Goal: Task Accomplishment & Management: Manage account settings

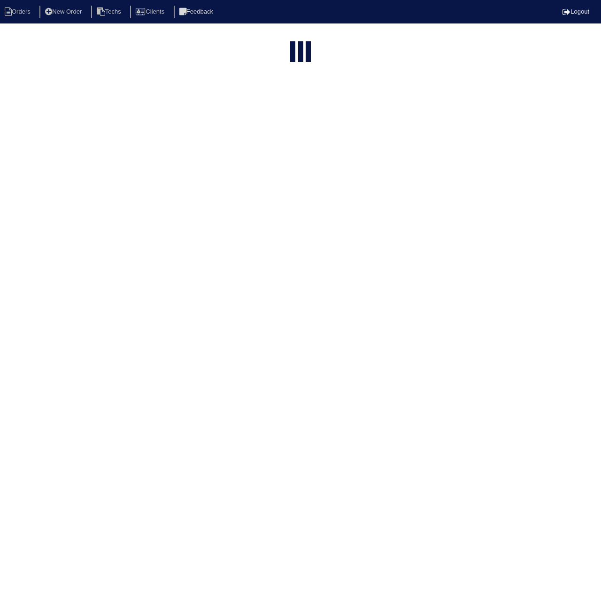
select select "15"
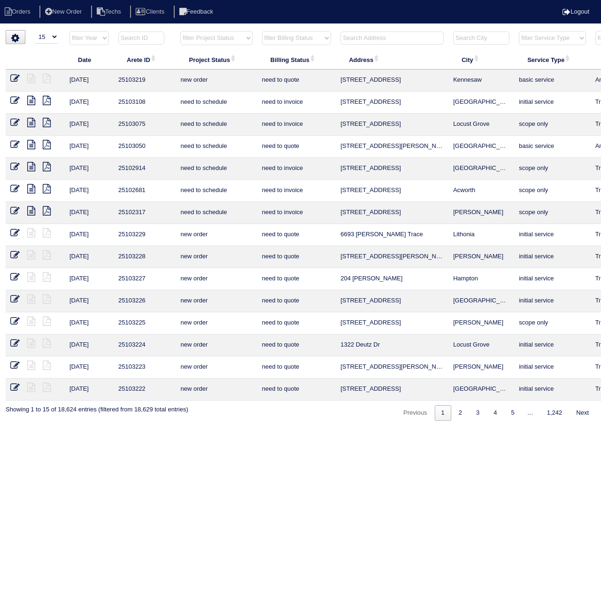
click at [140, 39] on input "text" at bounding box center [141, 37] width 46 height 13
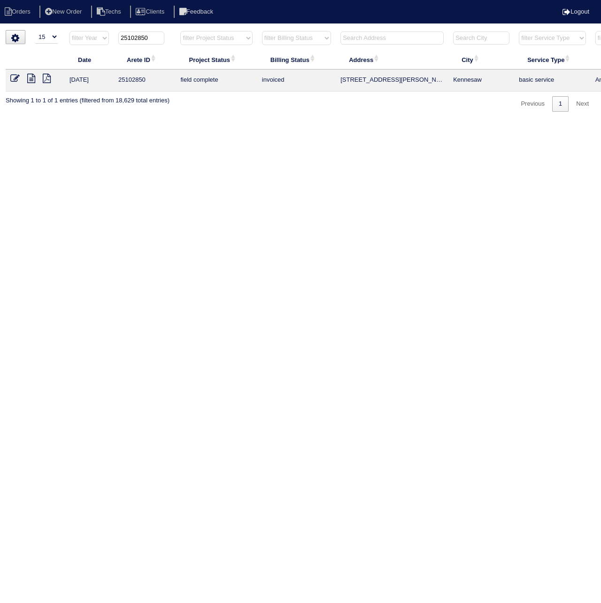
type input "25102850"
click at [12, 78] on icon at bounding box center [14, 78] width 9 height 9
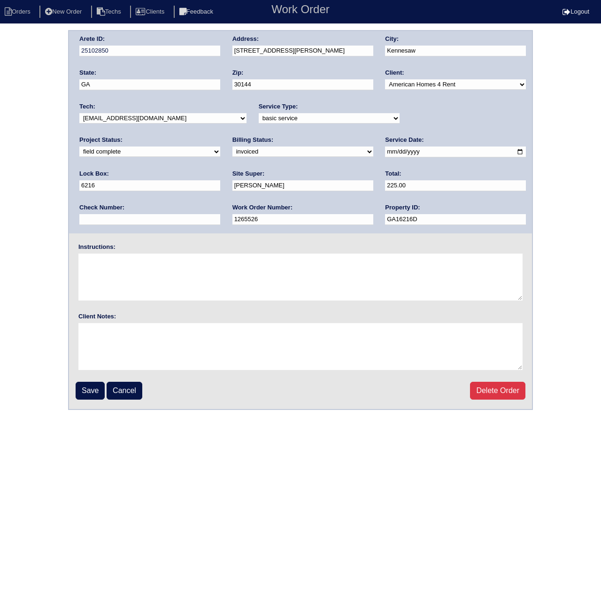
click at [233, 154] on select "need to quote quoted need to invoice invoiced paid warranty purchase order need…" at bounding box center [303, 152] width 141 height 10
select select "paid"
click at [233, 147] on select "need to quote quoted need to invoice invoiced paid warranty purchase order need…" at bounding box center [303, 152] width 141 height 10
drag, startPoint x: 413, startPoint y: 184, endPoint x: 408, endPoint y: 187, distance: 5.1
click at [220, 214] on input "text" at bounding box center [149, 219] width 141 height 11
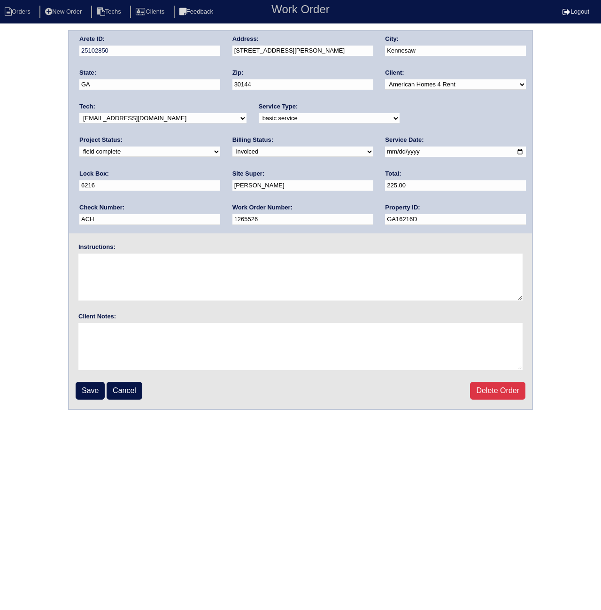
paste input "090325A"
drag, startPoint x: 440, startPoint y: 188, endPoint x: 371, endPoint y: 183, distance: 69.3
click at [371, 183] on div "Arete ID: 25102850 Address: 376 Darter Run NW City: Kennesaw State: GA Zip: 301…" at bounding box center [300, 132] width 463 height 203
type input "ACH 090325A"
click at [90, 390] on input "Save" at bounding box center [90, 391] width 29 height 18
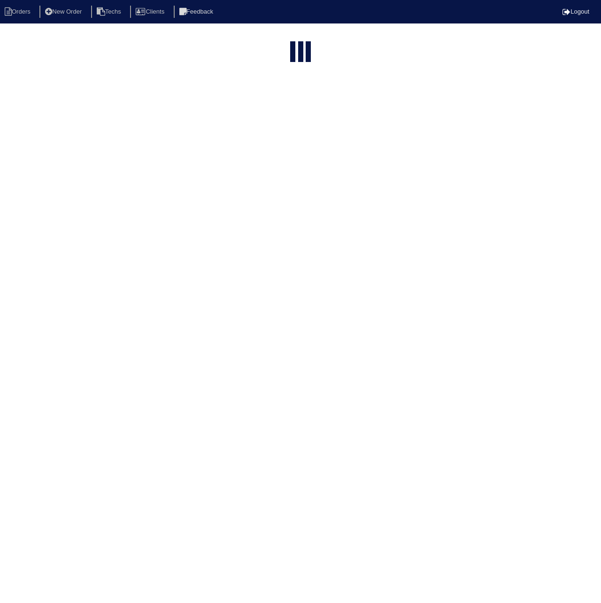
select select "15"
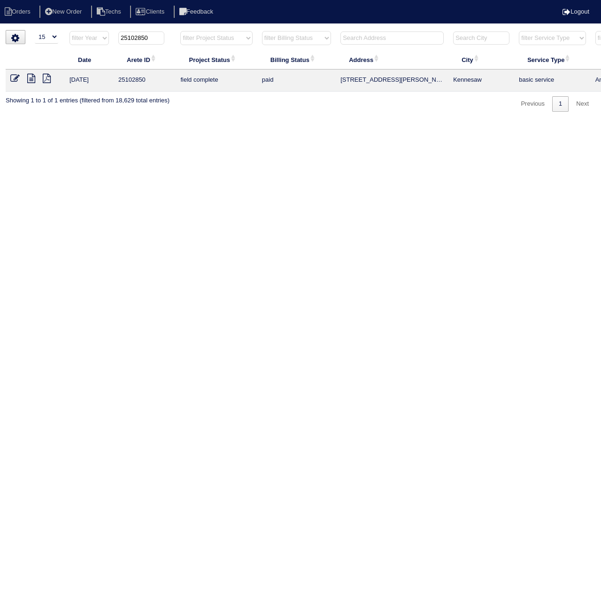
drag, startPoint x: 136, startPoint y: 38, endPoint x: 181, endPoint y: 39, distance: 45.1
click at [181, 39] on tr "filter Year -- Any Year -- 2025 2024 2023 2022 2021 2020 2019 25102850 filter P…" at bounding box center [413, 40] width 814 height 19
type input "25103062"
click at [13, 78] on icon at bounding box center [14, 78] width 9 height 9
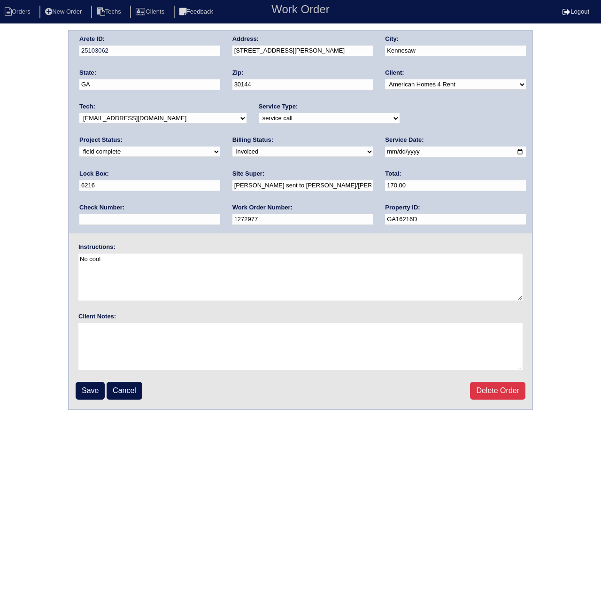
click at [233, 151] on select "need to quote quoted need to invoice invoiced paid warranty purchase order need…" at bounding box center [303, 152] width 141 height 10
select select "paid"
click at [233, 147] on select "need to quote quoted need to invoice invoiced paid warranty purchase order need…" at bounding box center [303, 152] width 141 height 10
paste input "ACH 090325A"
type input "ACH 090325A"
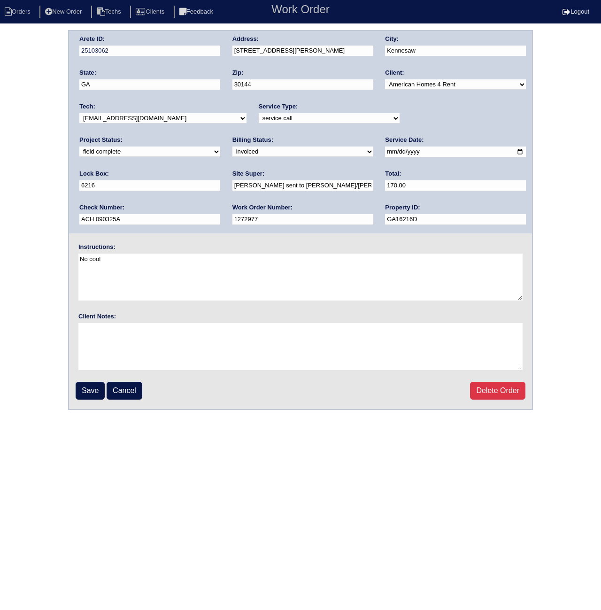
drag, startPoint x: 92, startPoint y: 385, endPoint x: 149, endPoint y: 375, distance: 58.1
click at [91, 385] on input "Save" at bounding box center [90, 391] width 29 height 18
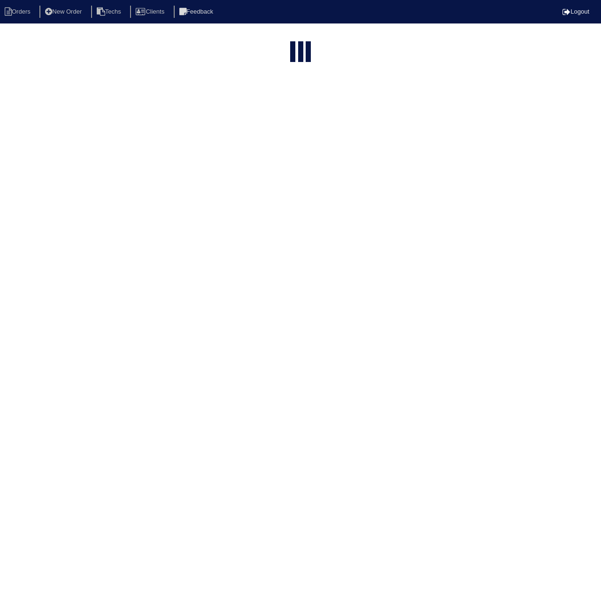
select select "15"
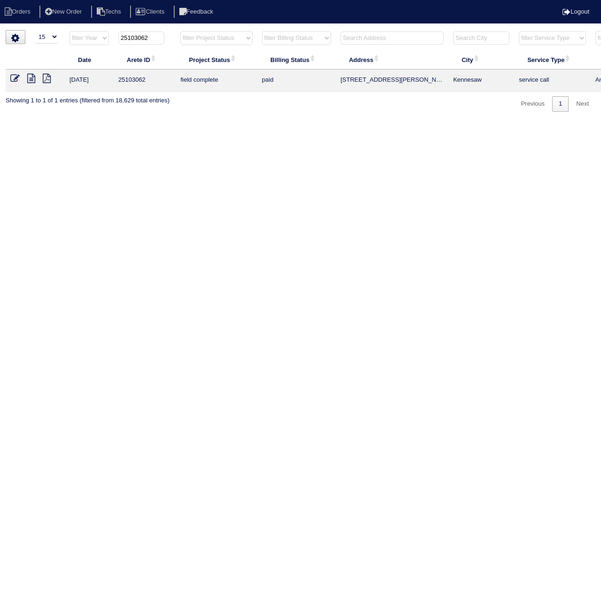
drag, startPoint x: 135, startPoint y: 39, endPoint x: 170, endPoint y: 41, distance: 34.4
click at [170, 41] on th "25103062" at bounding box center [145, 40] width 62 height 19
type input "25102881"
click at [16, 78] on icon at bounding box center [14, 78] width 9 height 9
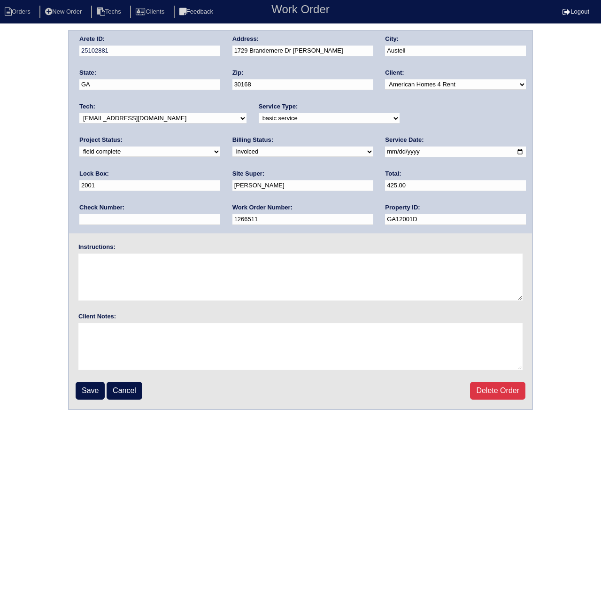
click at [233, 150] on select "need to quote quoted need to invoice invoiced paid warranty purchase order need…" at bounding box center [303, 152] width 141 height 10
select select "paid"
click at [233, 147] on select "need to quote quoted need to invoice invoiced paid warranty purchase order need…" at bounding box center [303, 152] width 141 height 10
paste input "ACH 090325A"
type input "ACH 090325A"
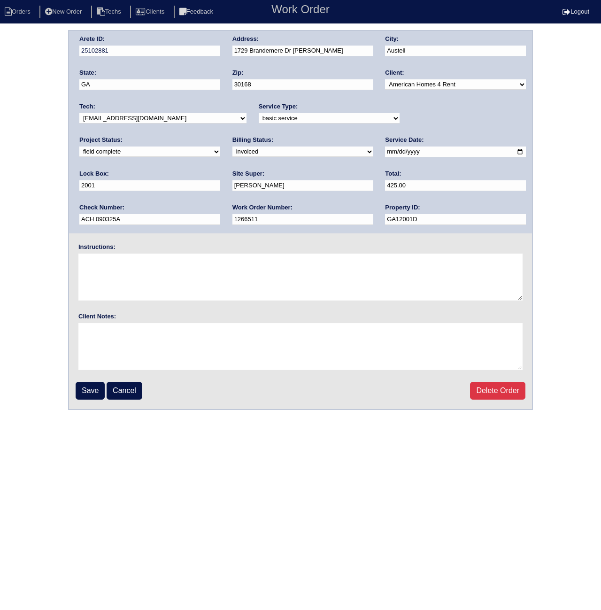
click at [88, 394] on input "Save" at bounding box center [90, 391] width 29 height 18
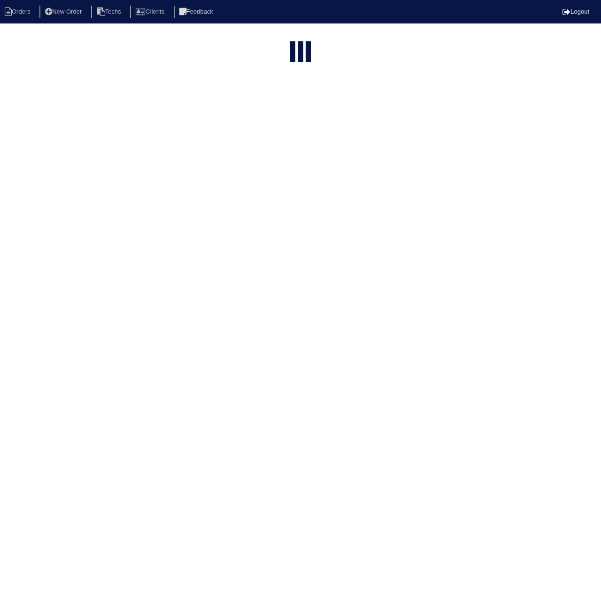
select select "15"
